Goal: Task Accomplishment & Management: Complete application form

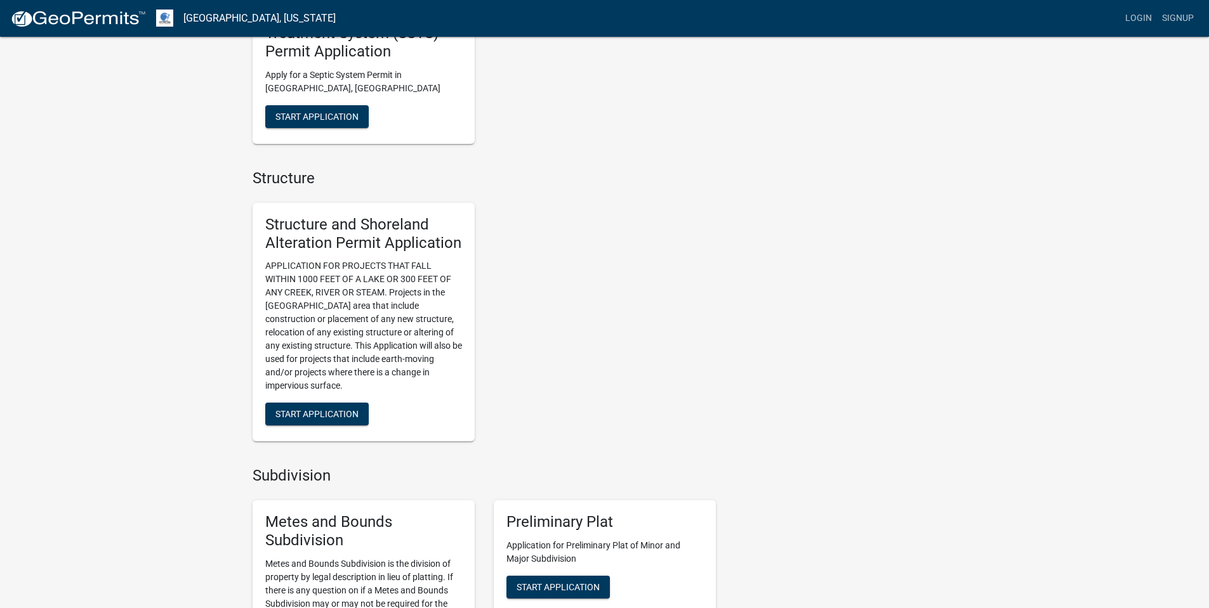
scroll to position [761, 0]
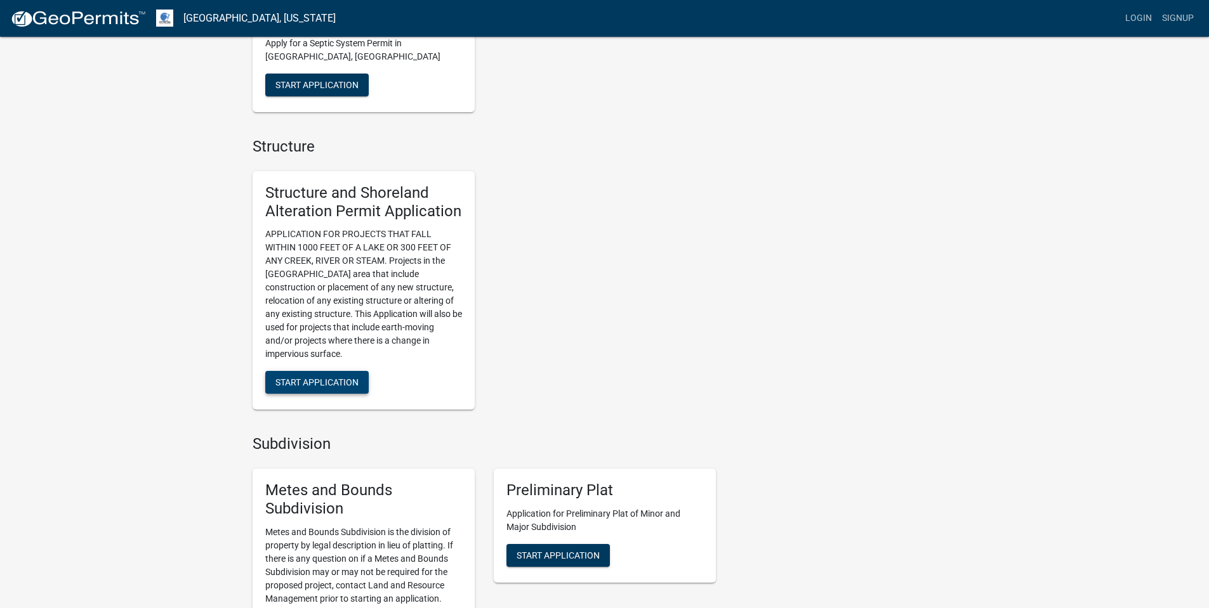
click at [329, 384] on span "Start Application" at bounding box center [316, 382] width 83 height 10
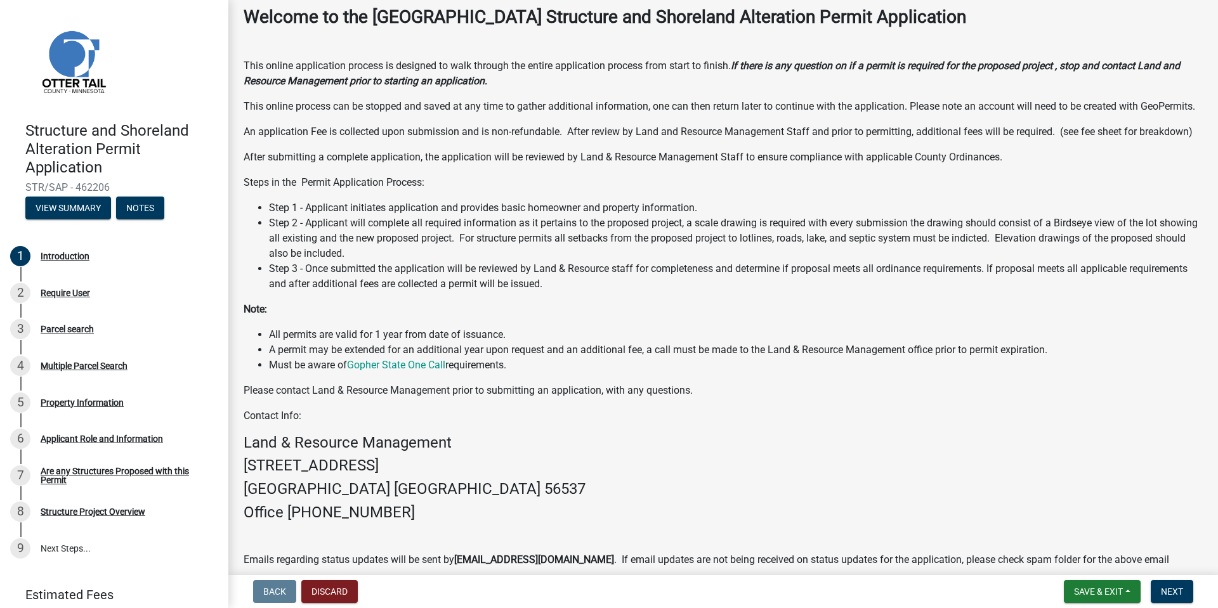
scroll to position [152, 0]
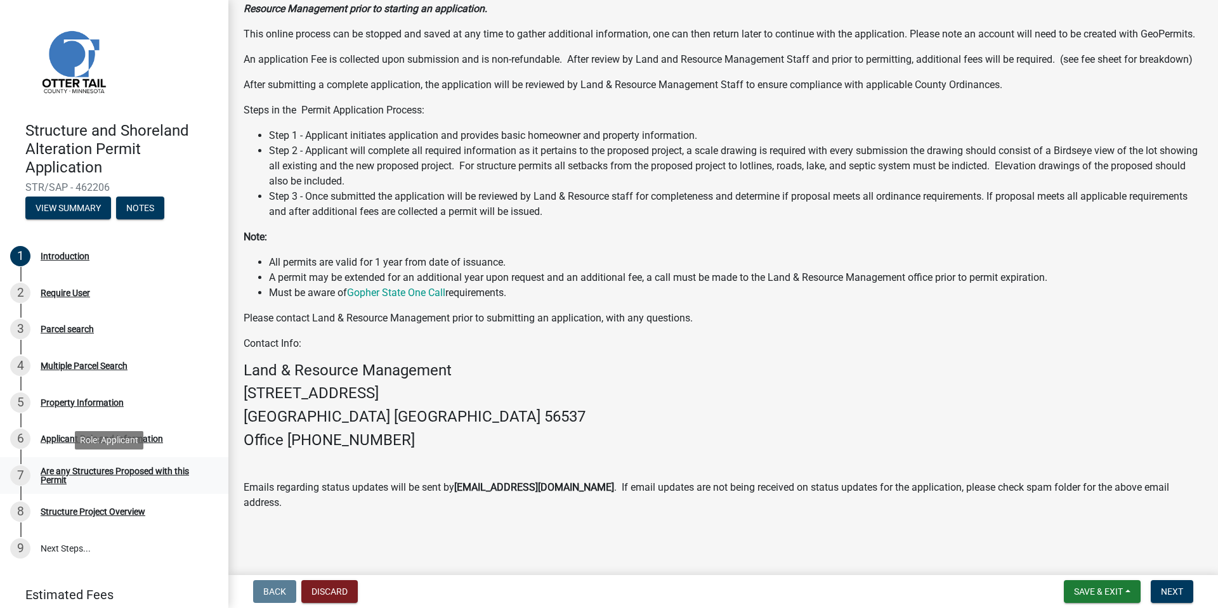
click at [67, 474] on div "Are any Structures Proposed with this Permit" at bounding box center [124, 476] width 167 height 18
click at [46, 440] on div "Applicant Role and Information" at bounding box center [102, 439] width 122 height 9
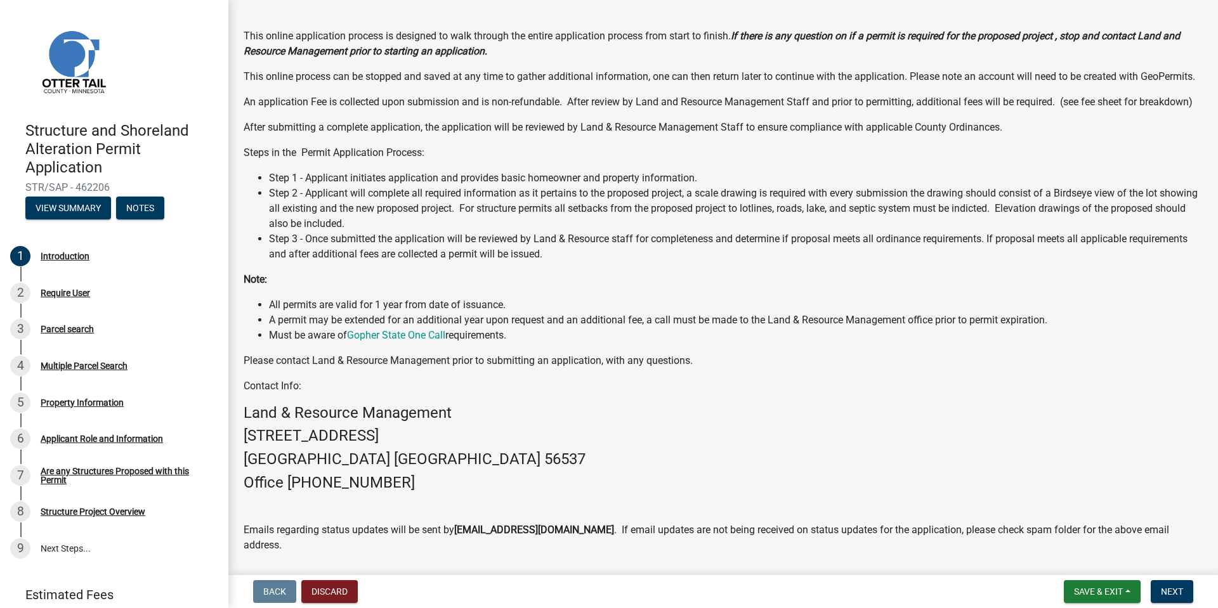
scroll to position [0, 0]
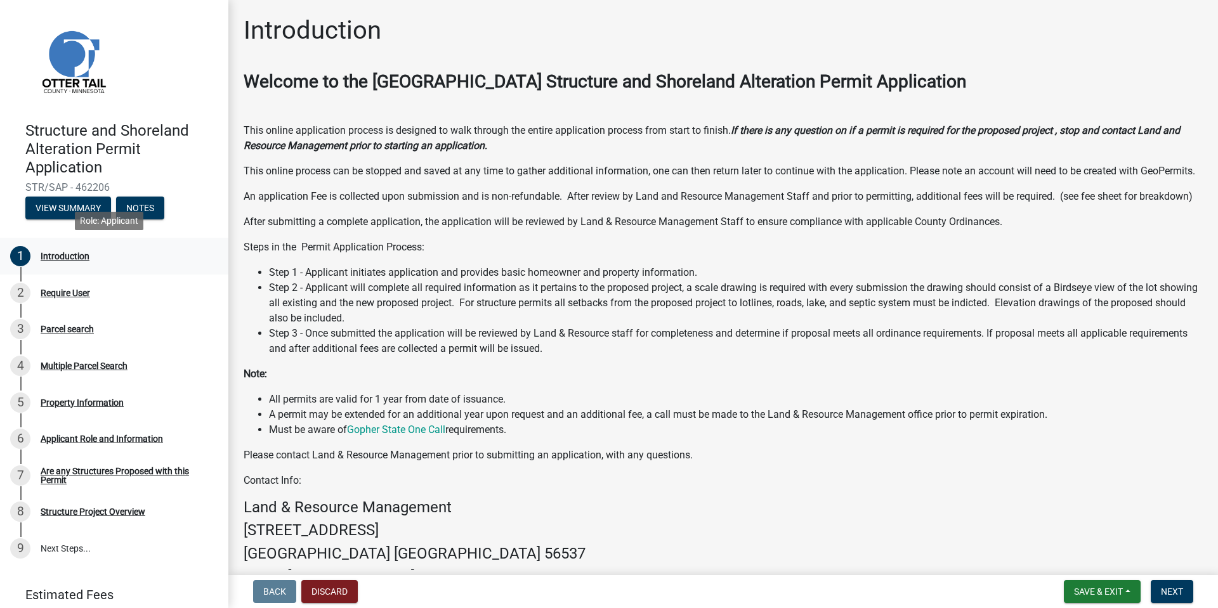
click at [69, 259] on div "Introduction" at bounding box center [65, 256] width 49 height 9
click at [69, 296] on div "Require User" at bounding box center [65, 293] width 49 height 9
click at [44, 290] on div "Require User" at bounding box center [65, 293] width 49 height 9
click at [1178, 589] on span "Next" at bounding box center [1172, 592] width 22 height 10
